Goal: Task Accomplishment & Management: Use online tool/utility

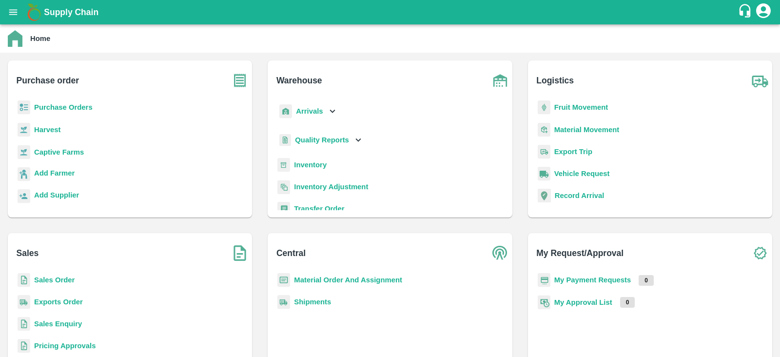
click at [72, 106] on b "Purchase Orders" at bounding box center [63, 107] width 59 height 8
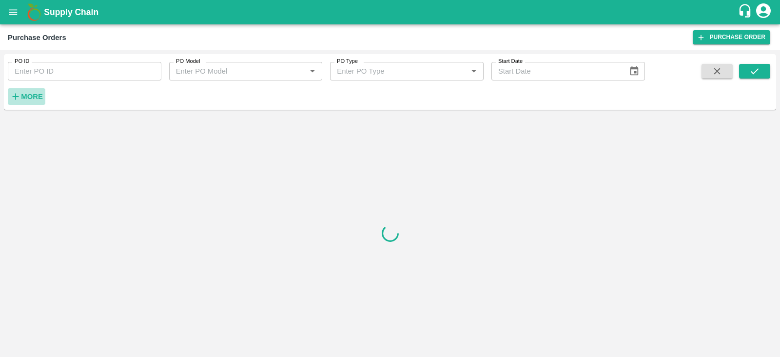
click at [34, 91] on h6 "More" at bounding box center [32, 96] width 22 height 13
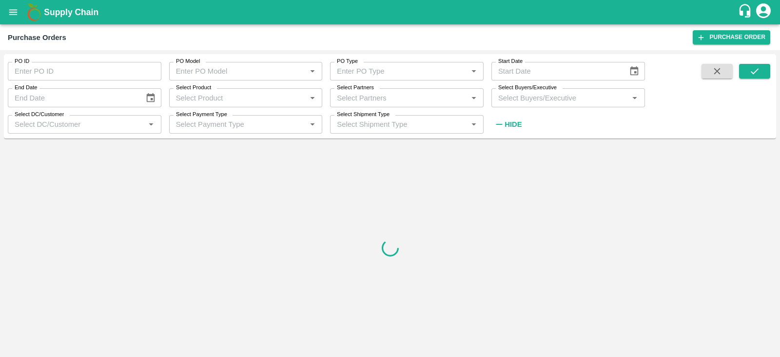
click at [528, 100] on input "Select Buyers/Executive" at bounding box center [560, 97] width 132 height 13
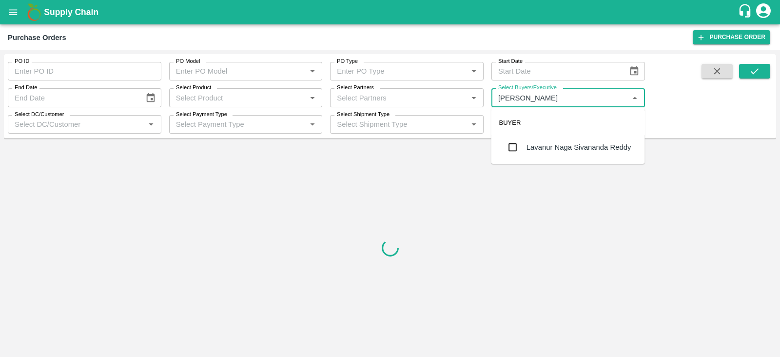
type input "lavanu"
click at [512, 144] on input "checkbox" at bounding box center [513, 147] width 20 height 20
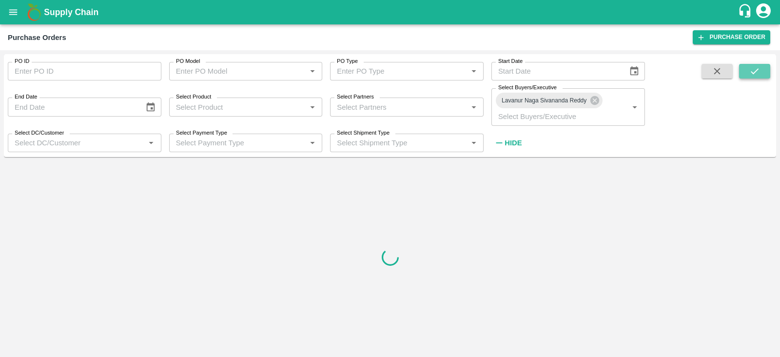
click at [761, 71] on button "submit" at bounding box center [754, 71] width 31 height 15
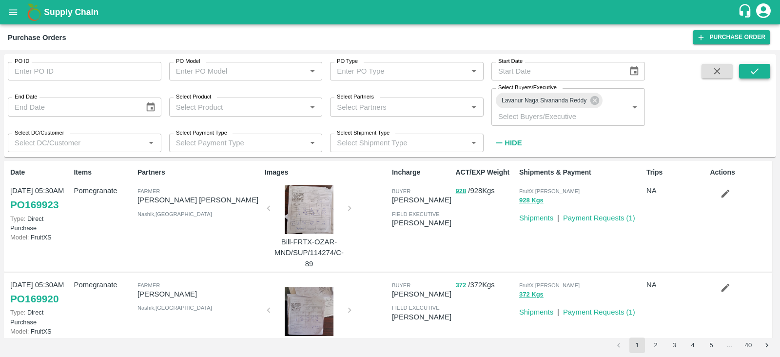
click at [750, 73] on icon "submit" at bounding box center [754, 71] width 11 height 11
